Goal: Information Seeking & Learning: Learn about a topic

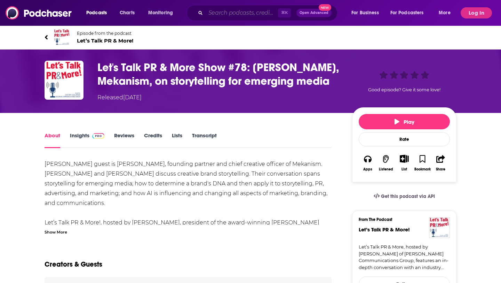
click at [259, 13] on input "Search podcasts, credits, & more..." at bounding box center [242, 12] width 72 height 11
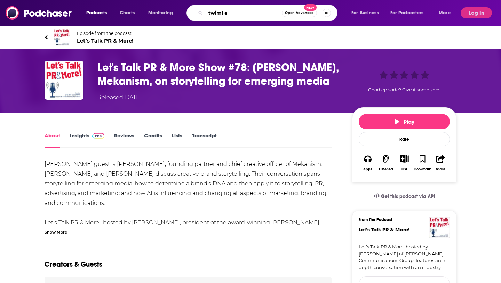
type input "twiml ai"
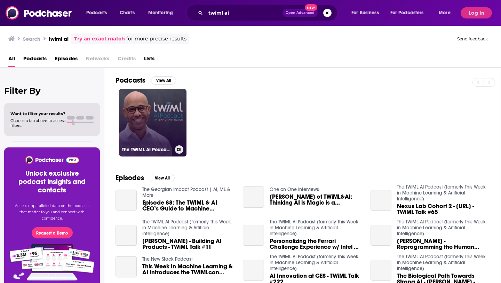
click at [173, 112] on link "The TWIML AI Podcast (formerly This Week in Machine Learning & Artificial Intel…" at bounding box center [153, 123] width 68 height 68
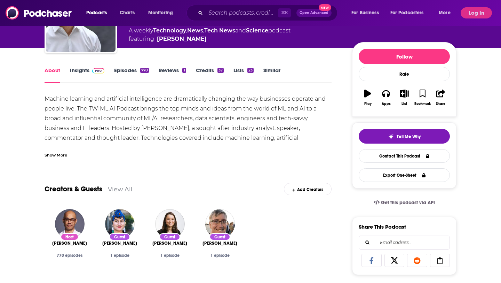
scroll to position [18, 0]
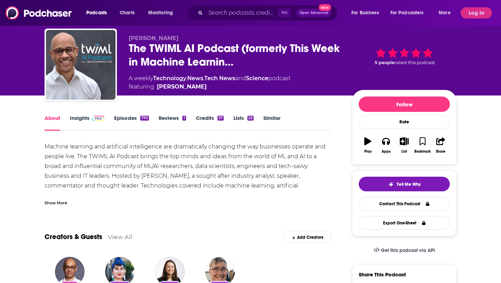
click at [79, 115] on link "Insights" at bounding box center [87, 123] width 34 height 16
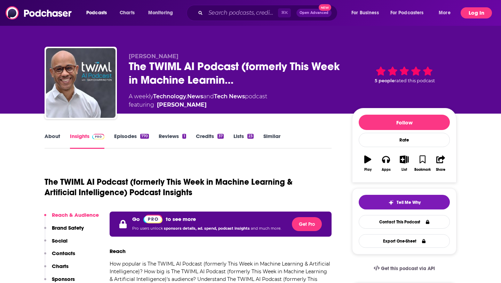
click at [482, 17] on button "Log In" at bounding box center [476, 12] width 31 height 11
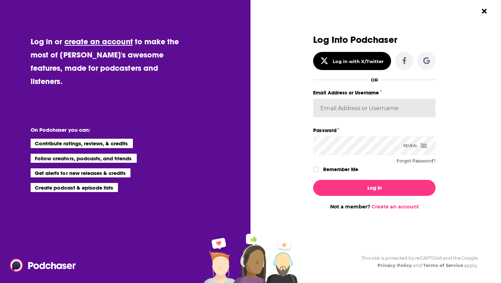
type input "[EMAIL_ADDRESS][DOMAIN_NAME]"
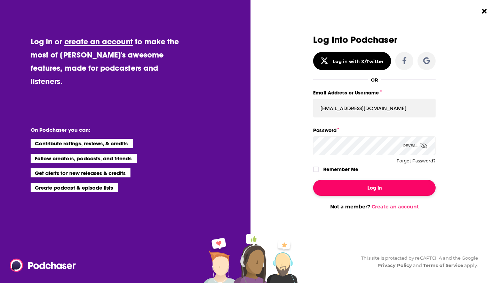
click at [380, 181] on button "Log In" at bounding box center [374, 188] width 123 height 16
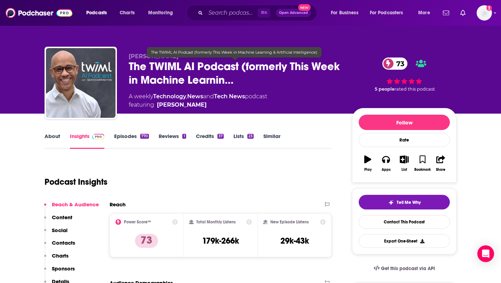
click at [135, 68] on span "The TWIML AI Podcast (formerly This Week in Machine Learnin…" at bounding box center [235, 73] width 212 height 27
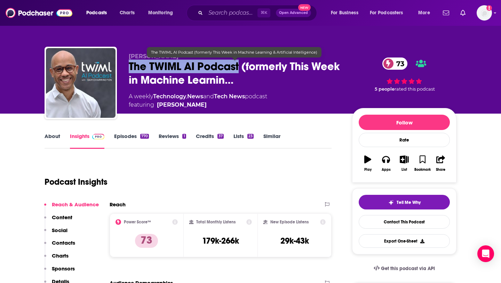
drag, startPoint x: 135, startPoint y: 68, endPoint x: 207, endPoint y: 68, distance: 72.1
click at [207, 68] on span "The TWIML AI Podcast (formerly This Week in Machine Learnin…" at bounding box center [235, 73] width 212 height 27
copy h2 "The TWIML AI Podcast"
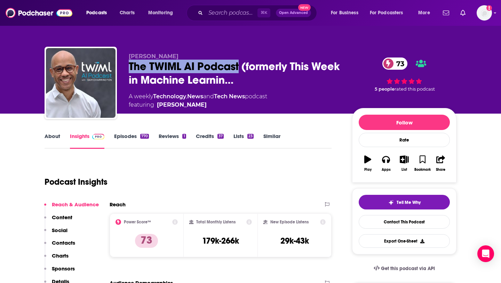
click at [54, 138] on link "About" at bounding box center [53, 141] width 16 height 16
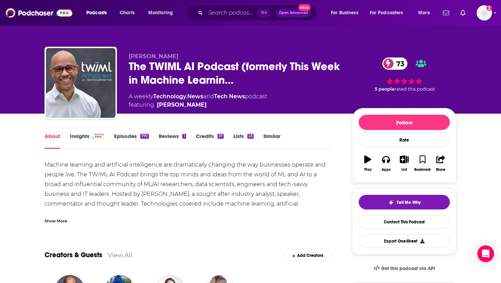
click at [63, 216] on div "Show More" at bounding box center [188, 218] width 287 height 12
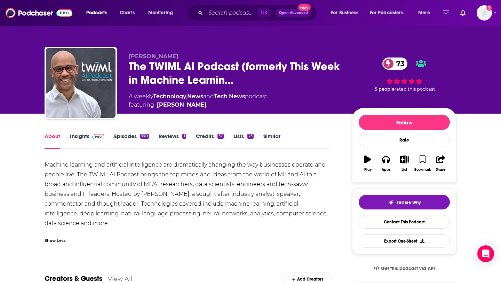
click at [82, 138] on link "Insights" at bounding box center [87, 141] width 34 height 16
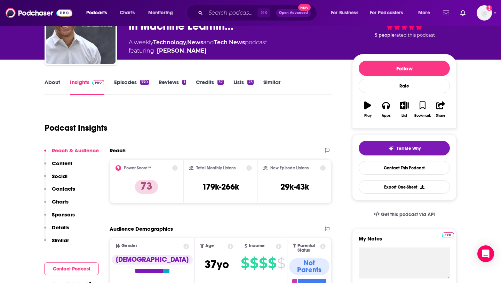
scroll to position [40, 0]
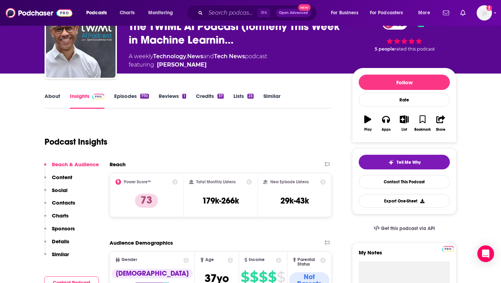
click at [120, 97] on link "Episodes 770" at bounding box center [131, 101] width 35 height 16
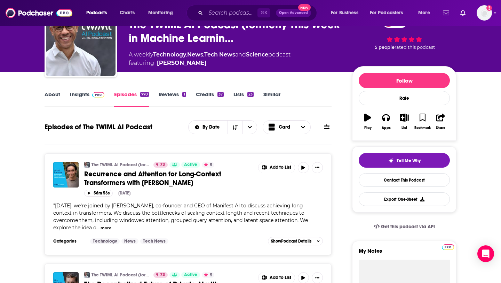
scroll to position [20, 0]
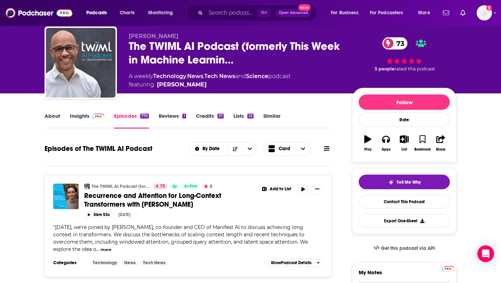
click at [85, 118] on link "Insights" at bounding box center [87, 120] width 34 height 16
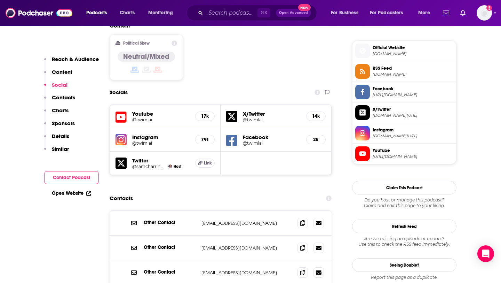
scroll to position [633, 0]
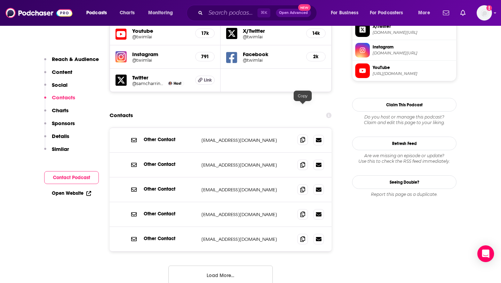
click at [301, 137] on icon at bounding box center [302, 140] width 5 height 6
click at [302, 236] on icon at bounding box center [302, 239] width 5 height 6
click at [248, 265] on button "Load More..." at bounding box center [221, 274] width 104 height 19
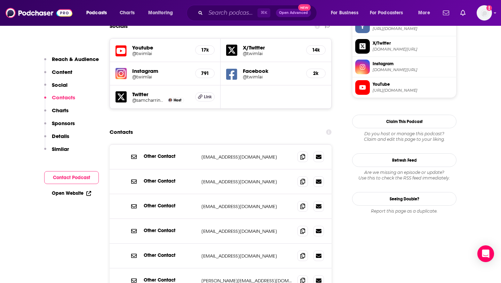
scroll to position [617, 0]
click at [304, 227] on icon at bounding box center [302, 230] width 5 height 6
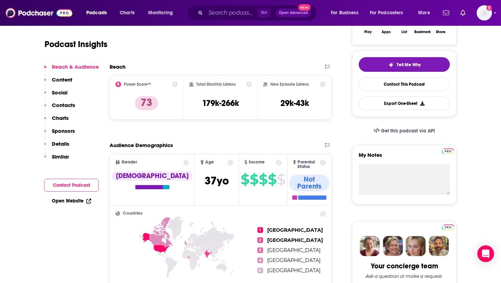
scroll to position [0, 0]
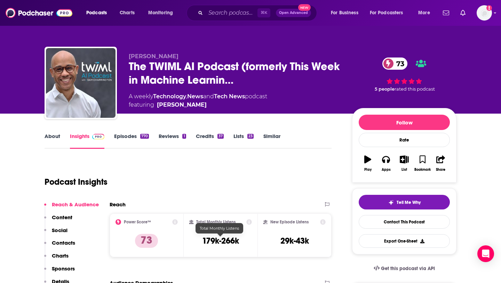
click at [210, 237] on h3 "179k-266k" at bounding box center [220, 240] width 37 height 10
drag, startPoint x: 210, startPoint y: 237, endPoint x: 237, endPoint y: 240, distance: 27.6
click at [237, 240] on h3 "179k-266k" at bounding box center [220, 240] width 37 height 10
copy div "179k-266k"
click at [242, 14] on input "Search podcasts, credits, & more..." at bounding box center [232, 12] width 52 height 11
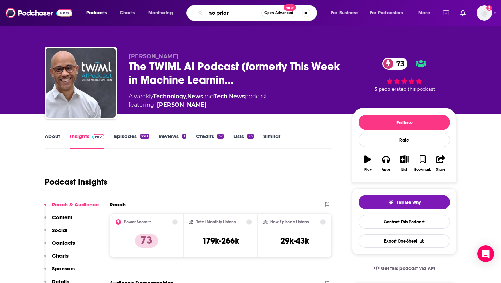
type input "no priors"
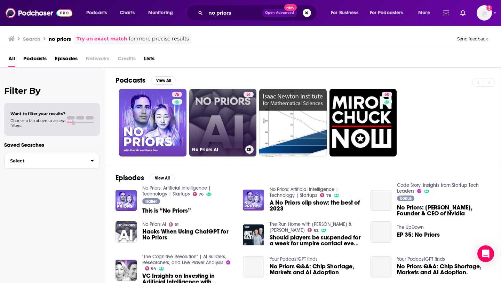
click at [205, 121] on link "51 No Priors AI" at bounding box center [223, 123] width 68 height 68
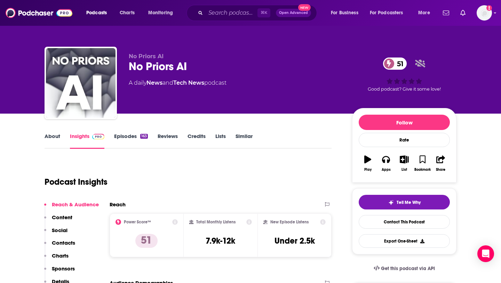
click at [134, 135] on link "Episodes 163" at bounding box center [131, 141] width 34 height 16
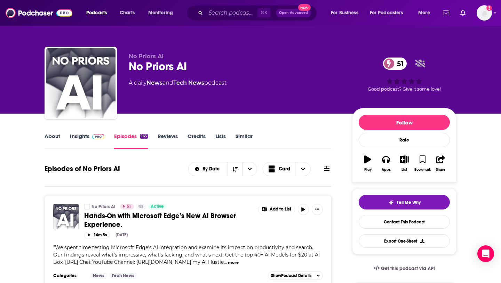
click at [52, 142] on link "About" at bounding box center [53, 141] width 16 height 16
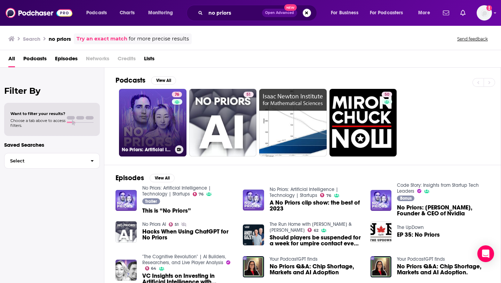
click at [146, 123] on link "76 No Priors: Artificial Intelligence | Technology | Startups" at bounding box center [153, 123] width 68 height 68
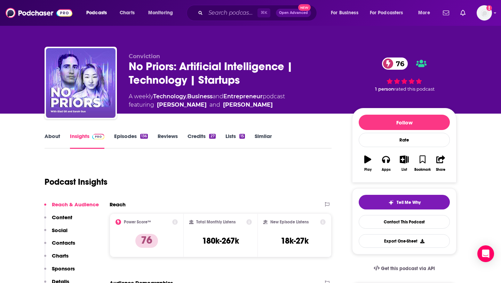
click at [58, 138] on link "About" at bounding box center [53, 141] width 16 height 16
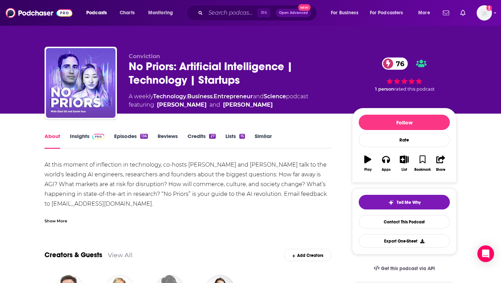
click at [126, 135] on link "Episodes 136" at bounding box center [131, 141] width 34 height 16
click at [136, 143] on link "Episodes 136" at bounding box center [131, 141] width 34 height 16
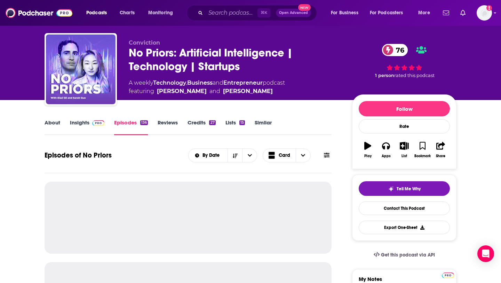
scroll to position [16, 0]
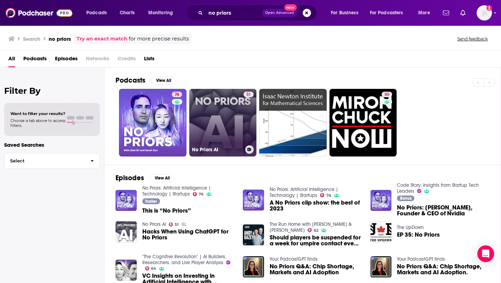
click at [226, 124] on link "51 No Priors AI" at bounding box center [223, 123] width 68 height 68
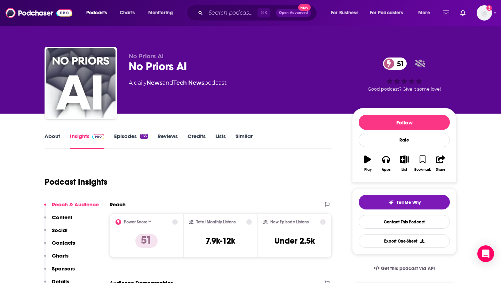
click at [128, 136] on link "Episodes 163" at bounding box center [131, 141] width 34 height 16
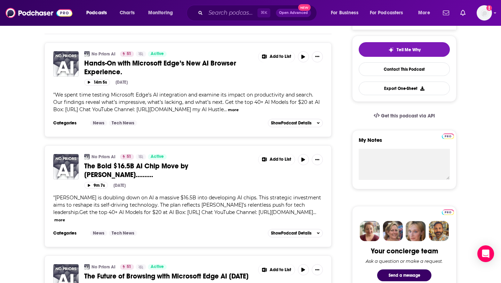
scroll to position [64, 0]
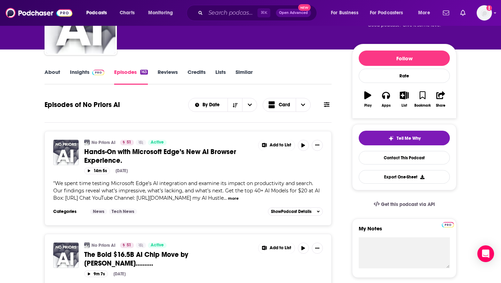
click at [71, 73] on link "Insights" at bounding box center [87, 77] width 34 height 16
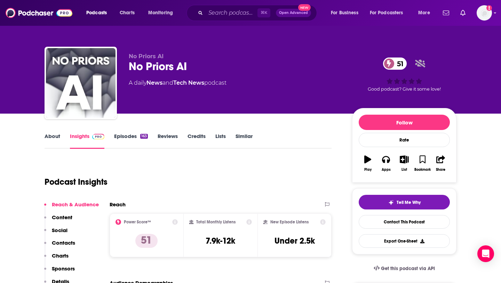
click at [131, 136] on link "Episodes 163" at bounding box center [131, 141] width 34 height 16
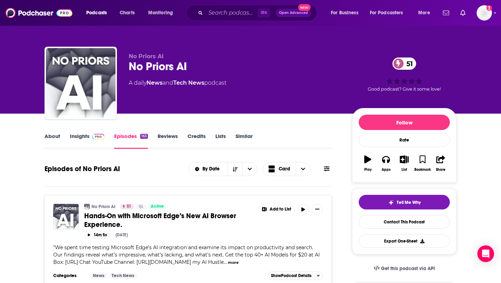
click at [59, 138] on link "About" at bounding box center [53, 141] width 16 height 16
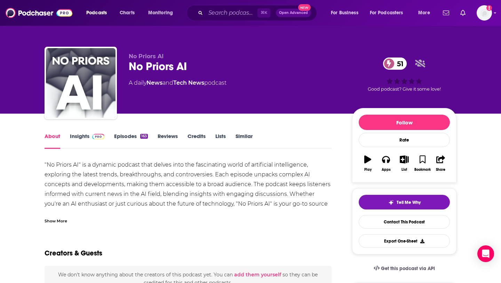
click at [52, 219] on div "Show More" at bounding box center [56, 220] width 23 height 7
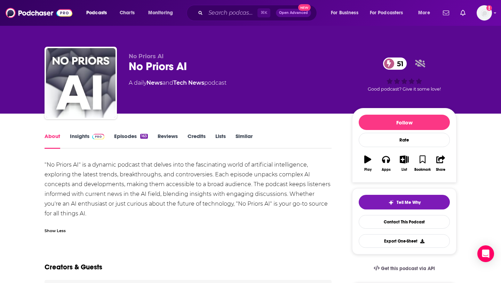
click at [125, 137] on link "Episodes 163" at bounding box center [131, 141] width 34 height 16
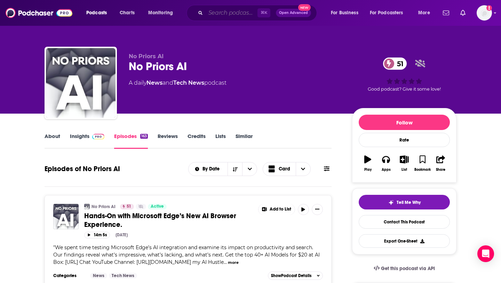
click at [234, 13] on input "Search podcasts, credits, & more..." at bounding box center [232, 12] width 52 height 11
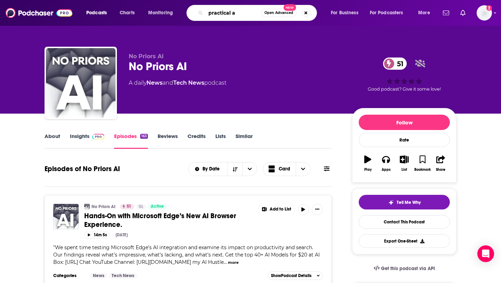
type input "practical ai"
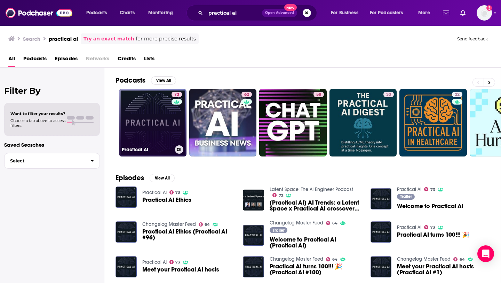
click at [170, 135] on link "73 Practical AI" at bounding box center [153, 123] width 68 height 68
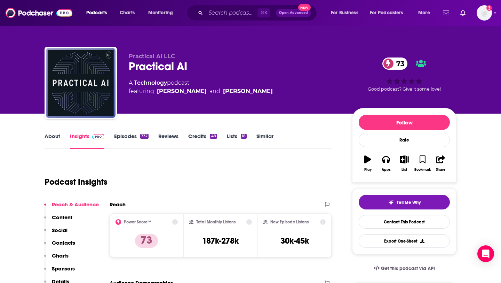
click at [226, 21] on div "Podcasts Charts Monitoring ⌘ K Open Advanced New For Business For Podcasters Mo…" at bounding box center [250, 13] width 501 height 26
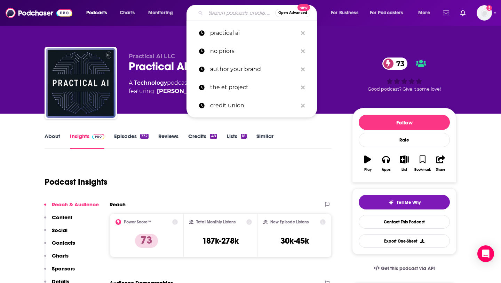
click at [226, 16] on input "Search podcasts, credits, & more..." at bounding box center [241, 12] width 70 height 11
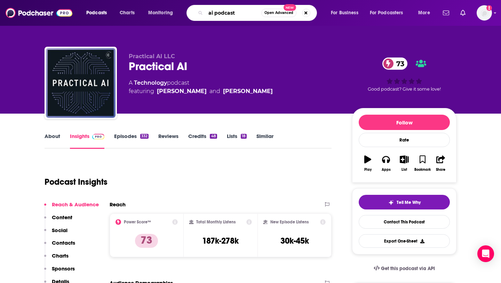
type input "ai podcasts"
